Goal: Information Seeking & Learning: Learn about a topic

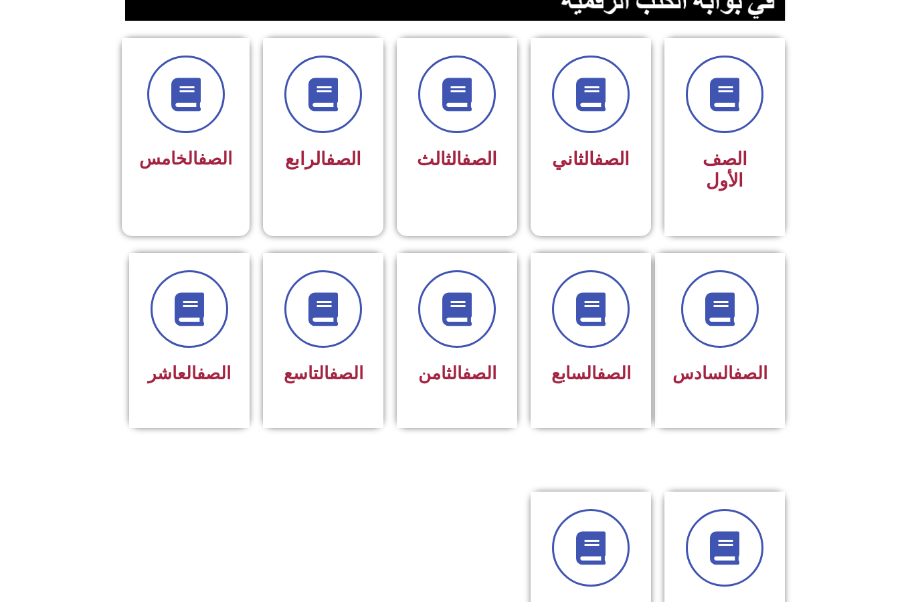
scroll to position [337, 0]
click at [464, 367] on link "الصف" at bounding box center [479, 373] width 34 height 20
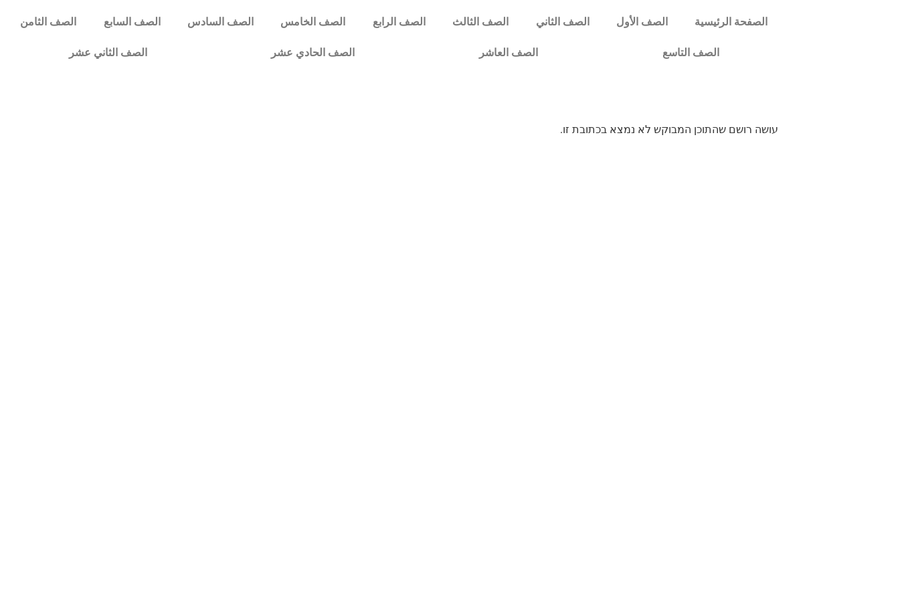
click at [44, 25] on link "الصف الثامن" at bounding box center [48, 22] width 83 height 31
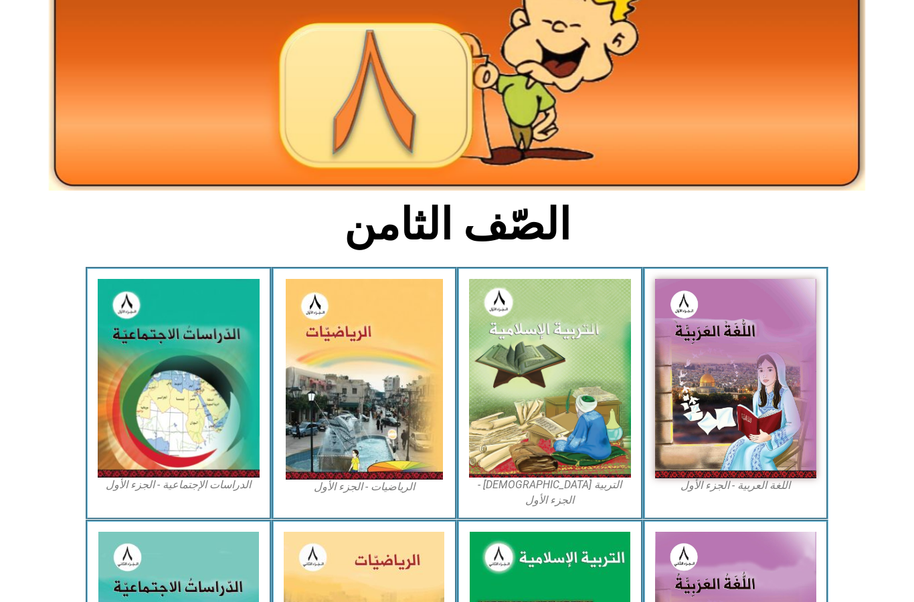
scroll to position [147, 0]
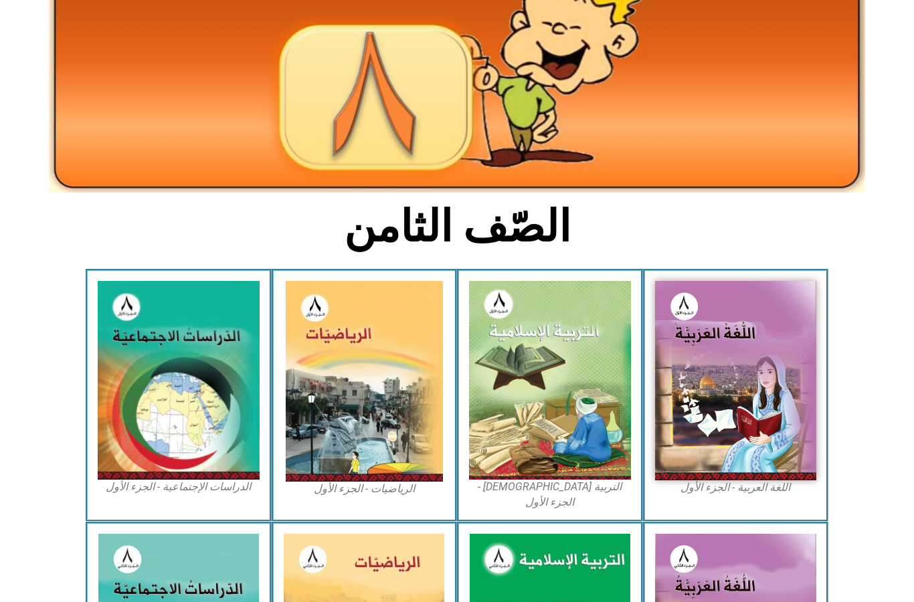
click at [557, 369] on img at bounding box center [550, 380] width 162 height 199
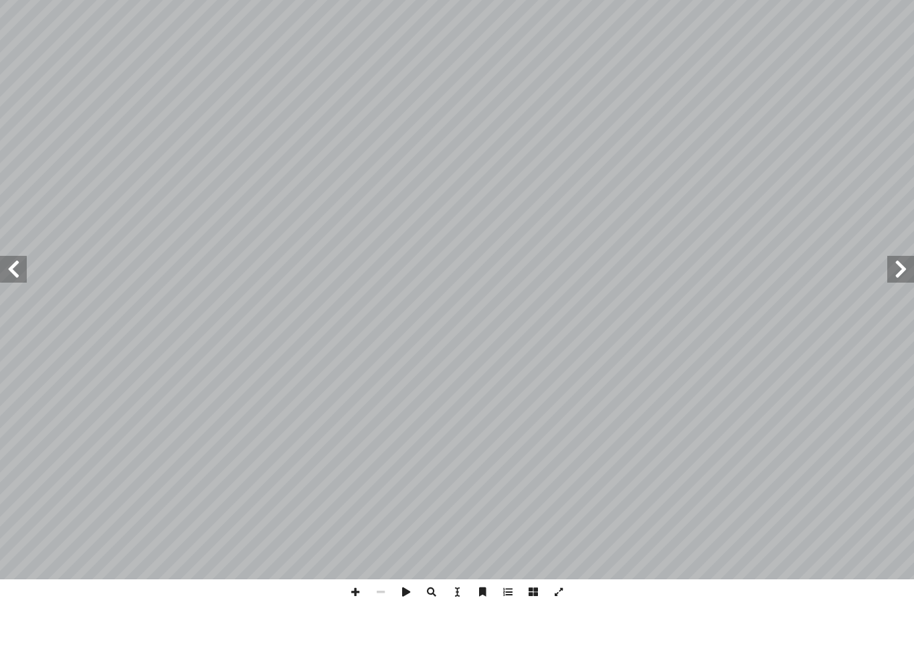
click at [5, 304] on span at bounding box center [13, 317] width 27 height 27
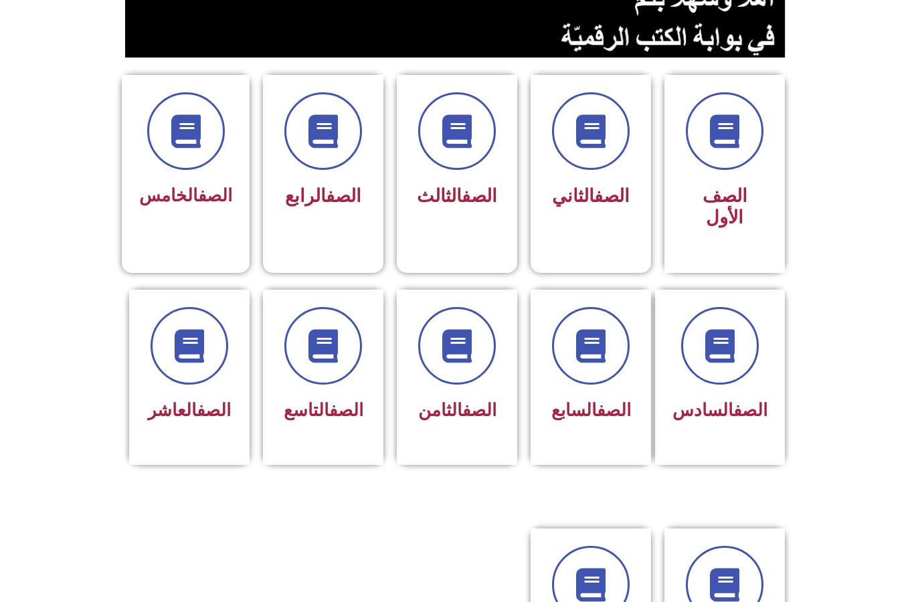
scroll to position [301, 0]
click at [463, 392] on div "الصف الثامن" at bounding box center [457, 367] width 86 height 120
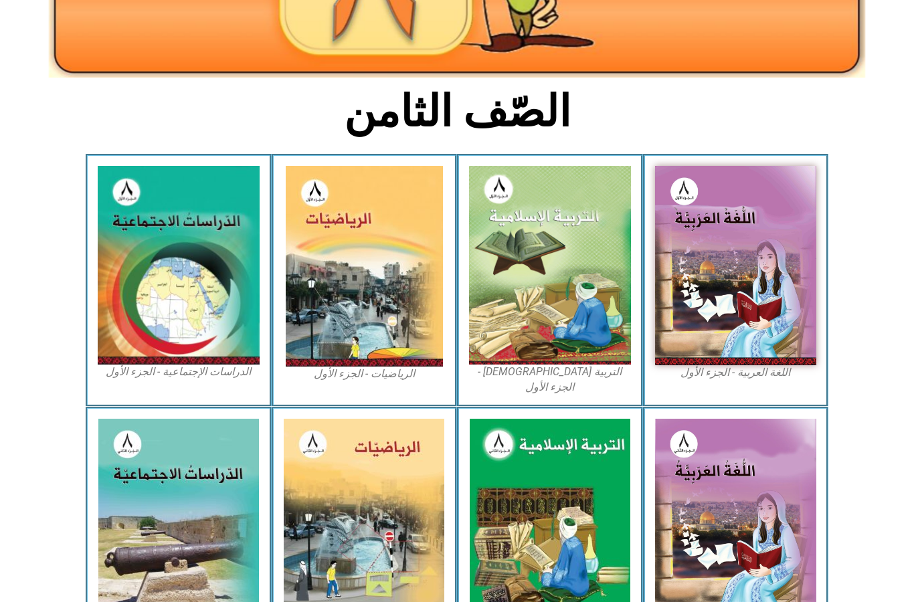
scroll to position [284, 0]
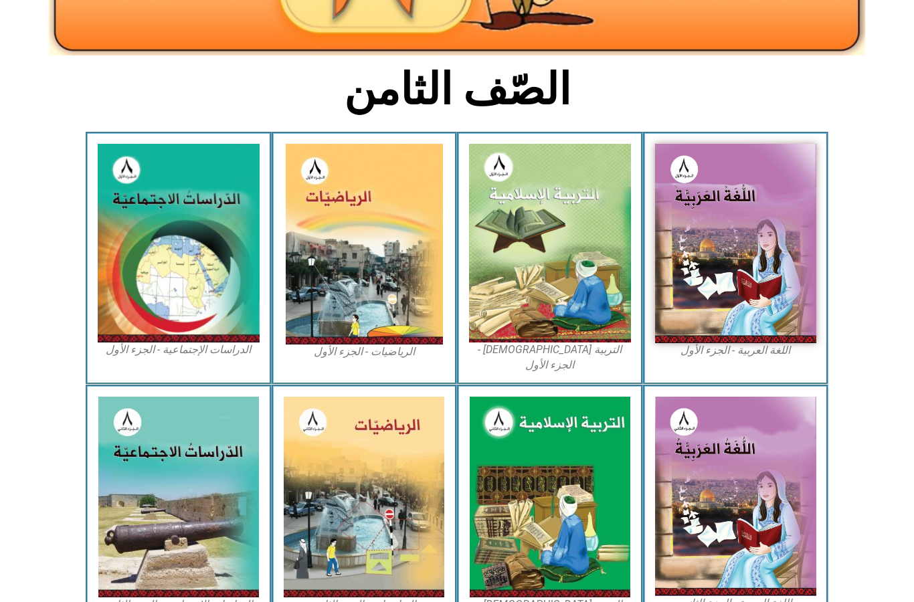
click at [556, 256] on img at bounding box center [550, 243] width 162 height 199
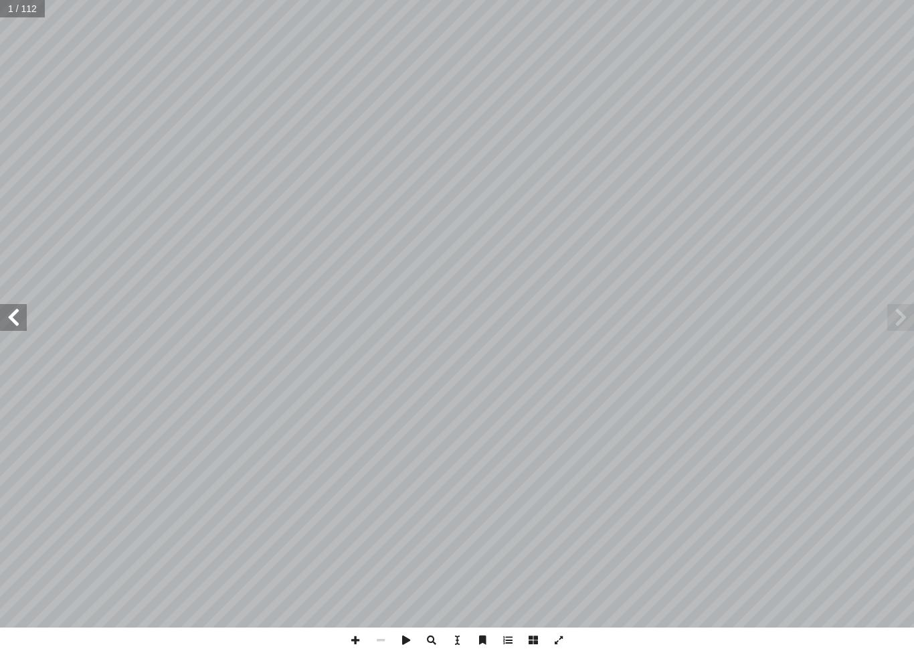
click at [15, 312] on span at bounding box center [13, 317] width 27 height 27
click at [9, 310] on span at bounding box center [13, 317] width 27 height 27
click at [4, 313] on span at bounding box center [13, 317] width 27 height 27
click at [19, 316] on span at bounding box center [13, 317] width 27 height 27
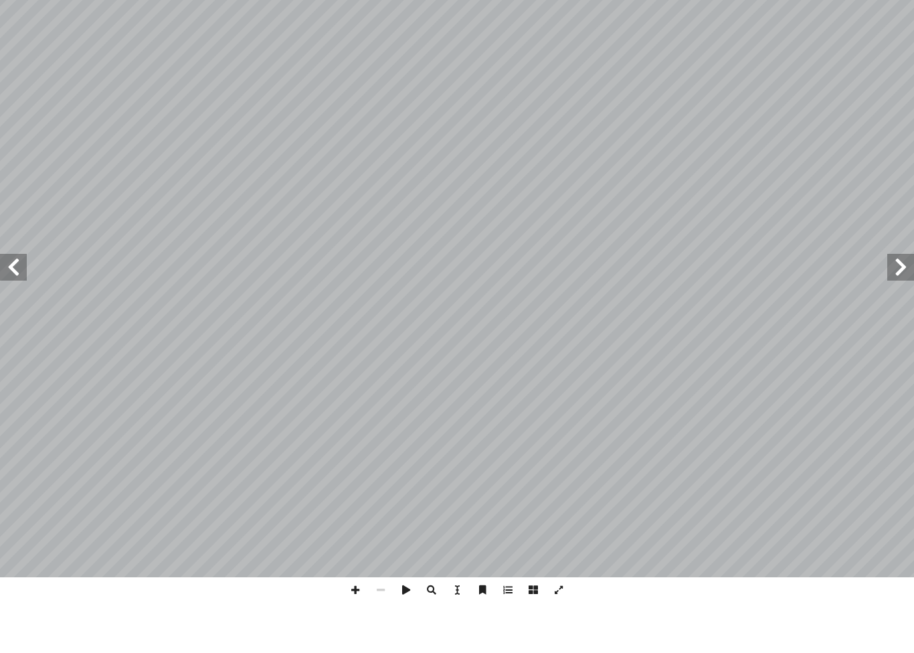
click at [2, 304] on span at bounding box center [13, 317] width 27 height 27
click at [16, 304] on span at bounding box center [13, 317] width 27 height 27
click at [8, 304] on span at bounding box center [13, 317] width 27 height 27
click at [899, 304] on span at bounding box center [901, 317] width 27 height 27
